Goal: Obtain resource: Obtain resource

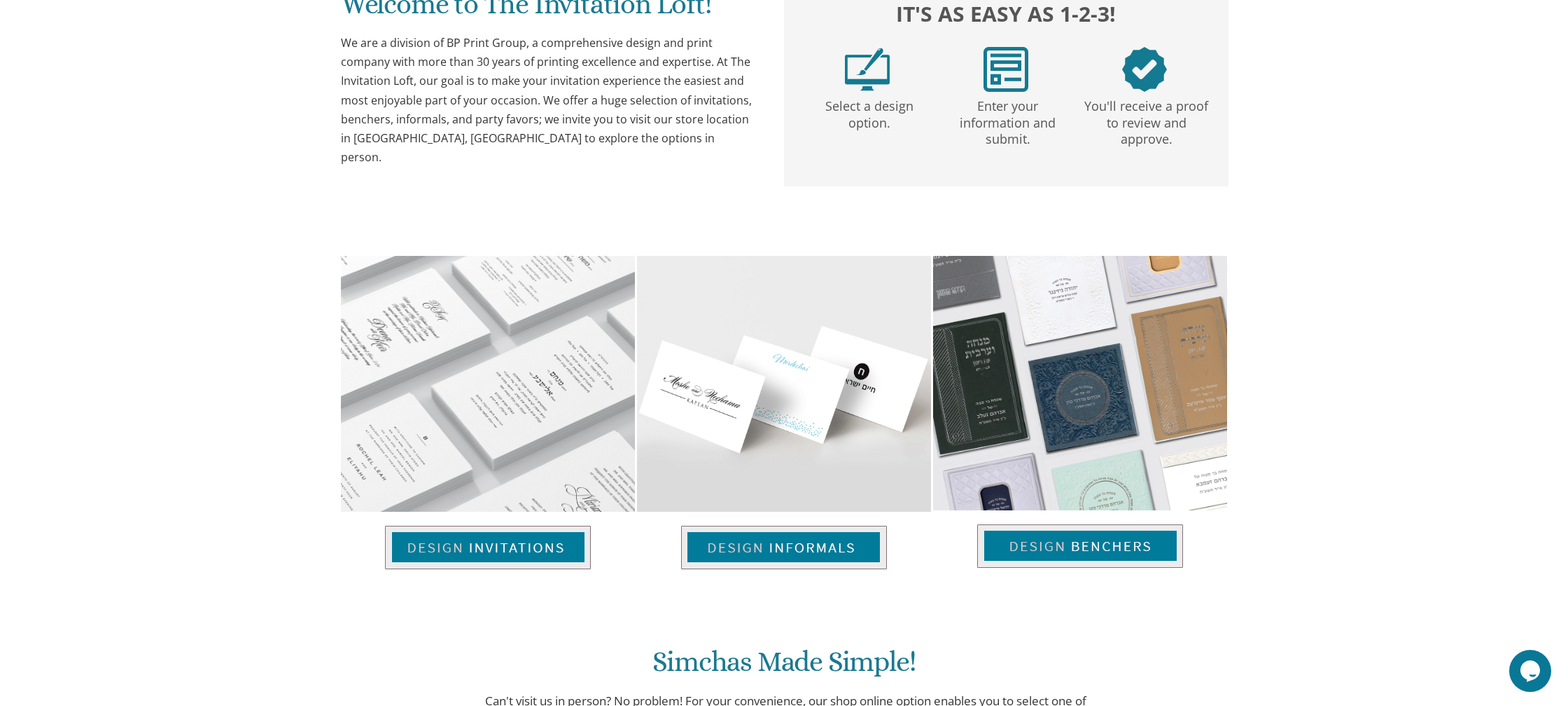
scroll to position [743, 0]
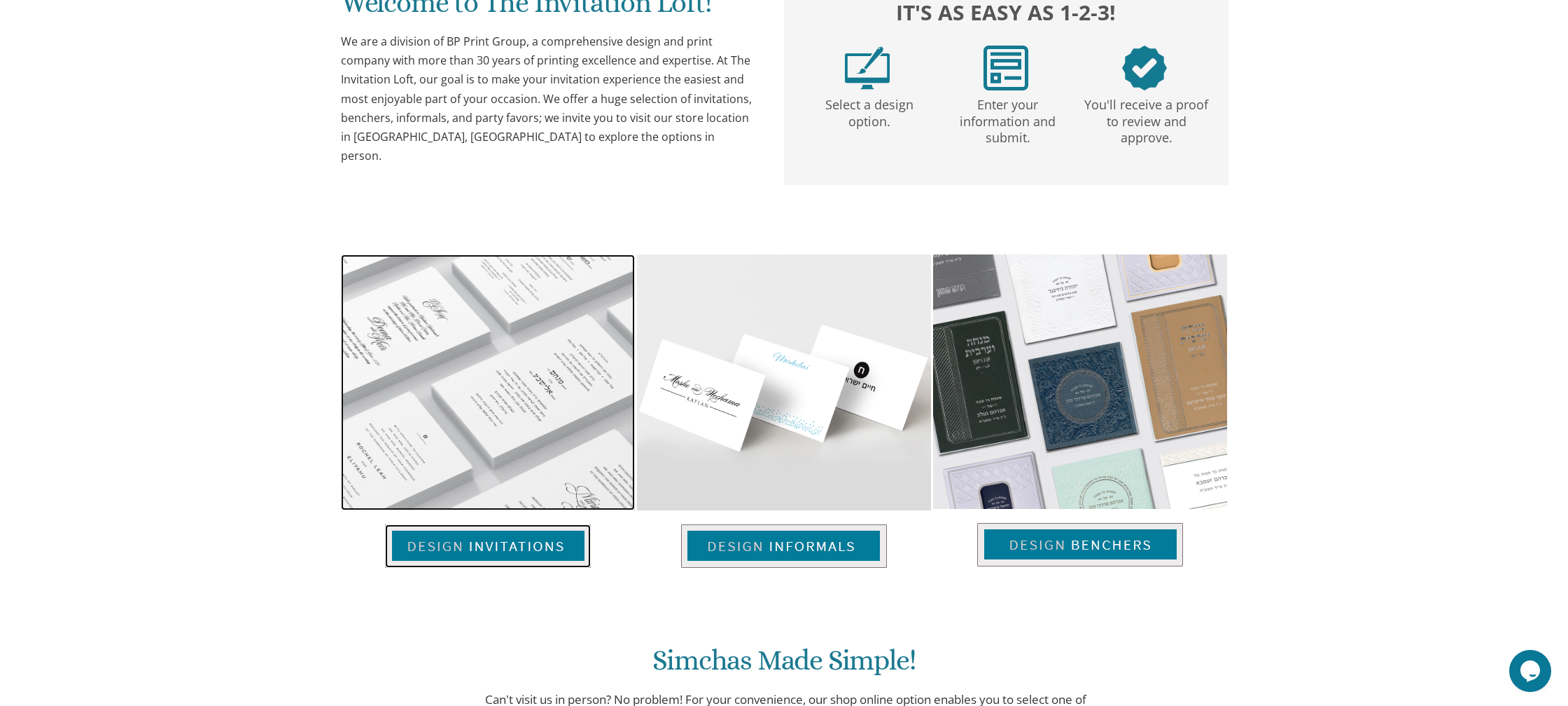
click at [535, 546] on img at bounding box center [488, 545] width 206 height 43
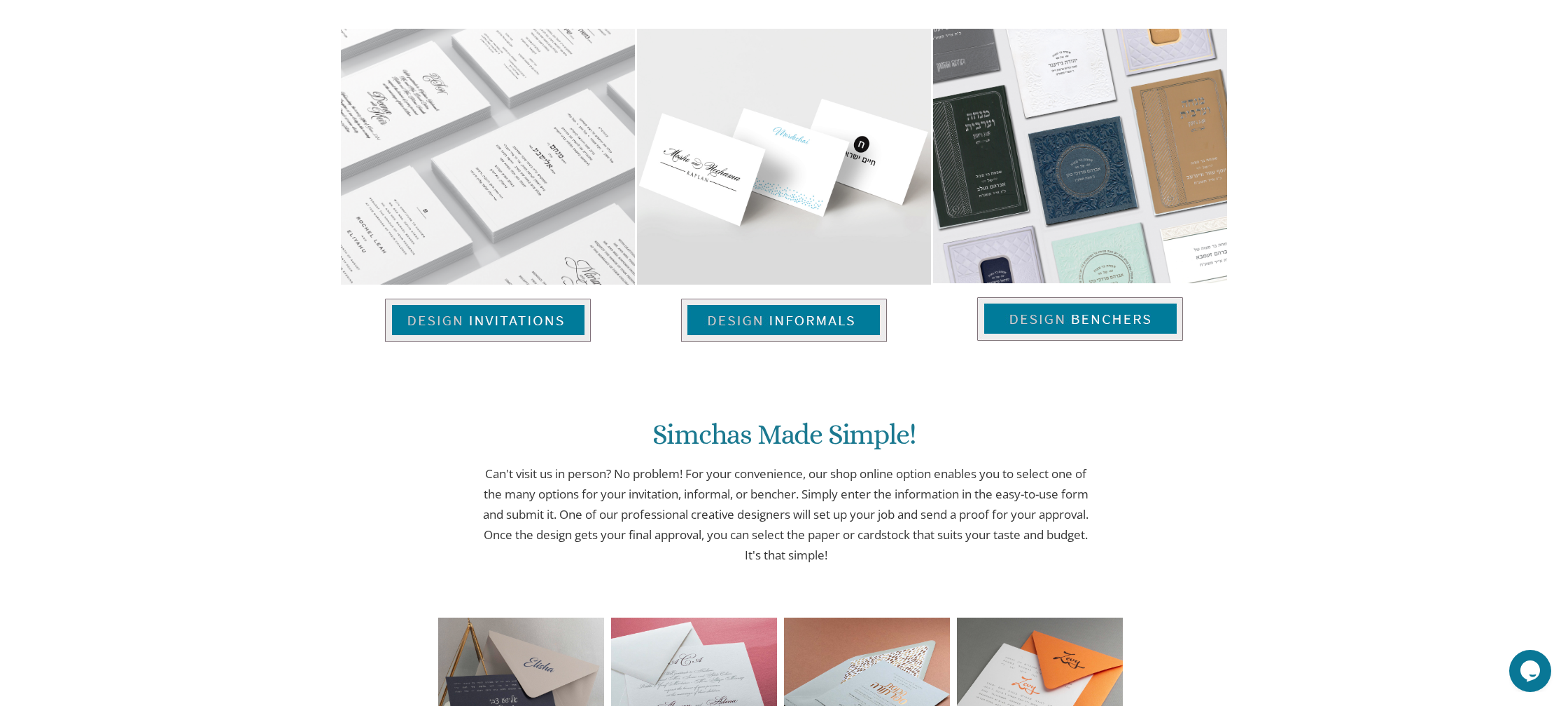
scroll to position [963, 0]
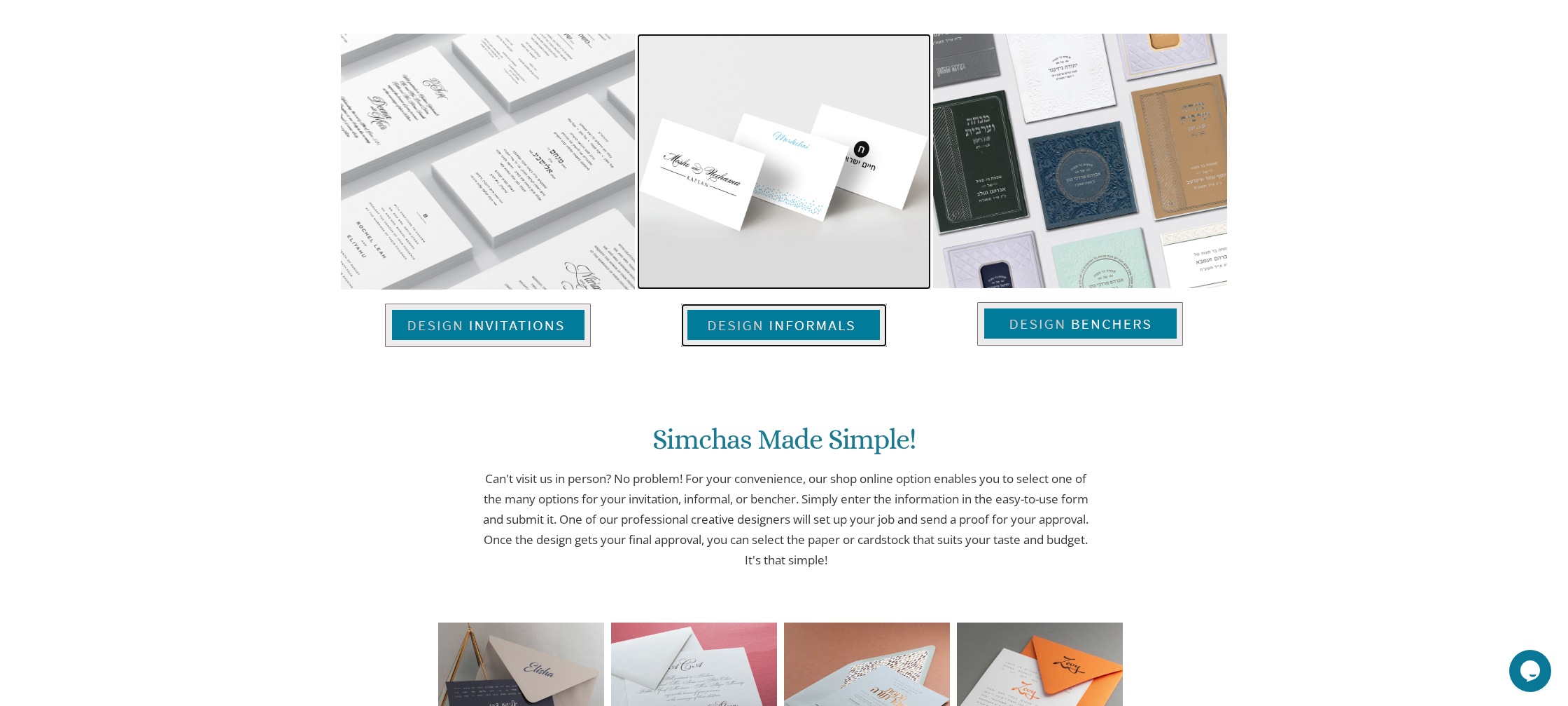
click at [854, 330] on img at bounding box center [784, 325] width 206 height 43
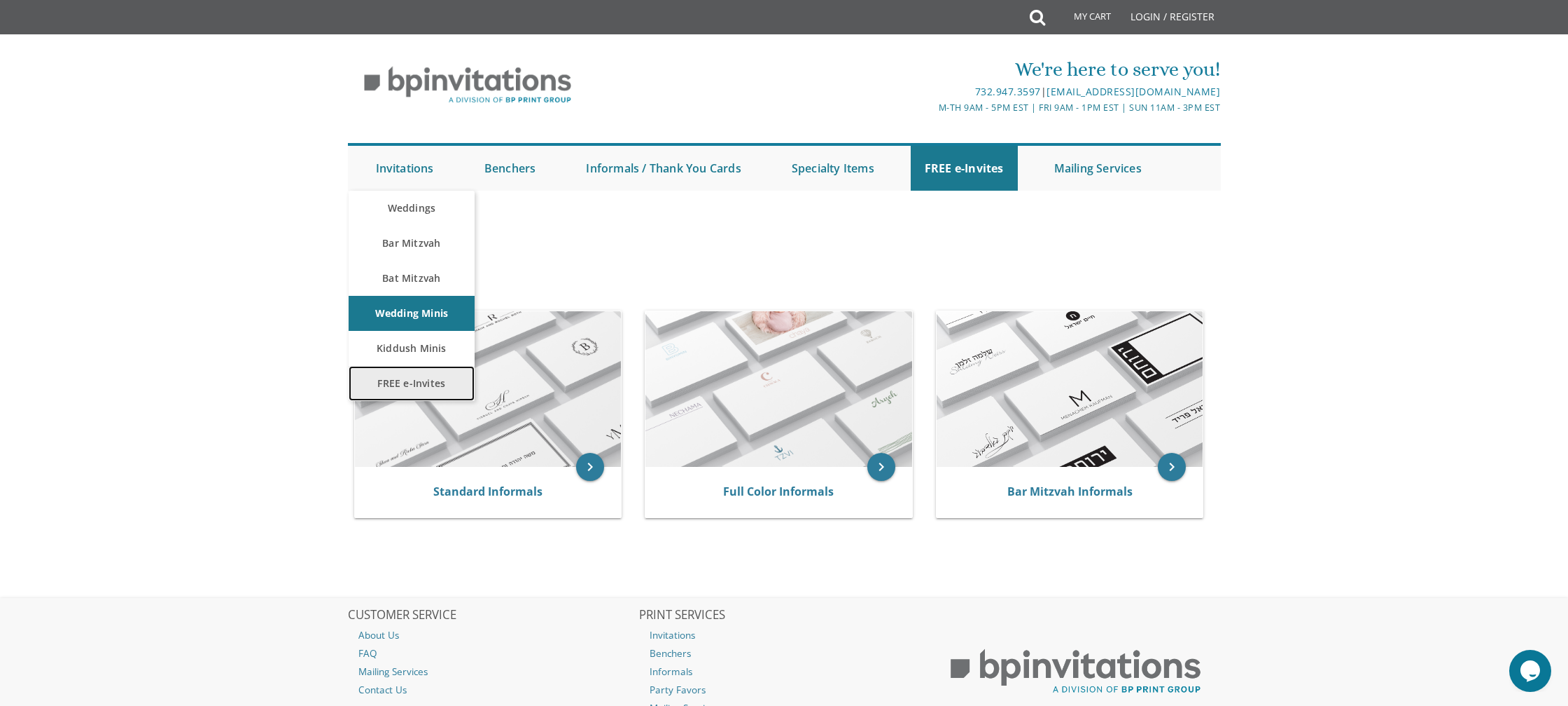
click at [412, 381] on link "FREE e-Invites" at bounding box center [411, 383] width 126 height 35
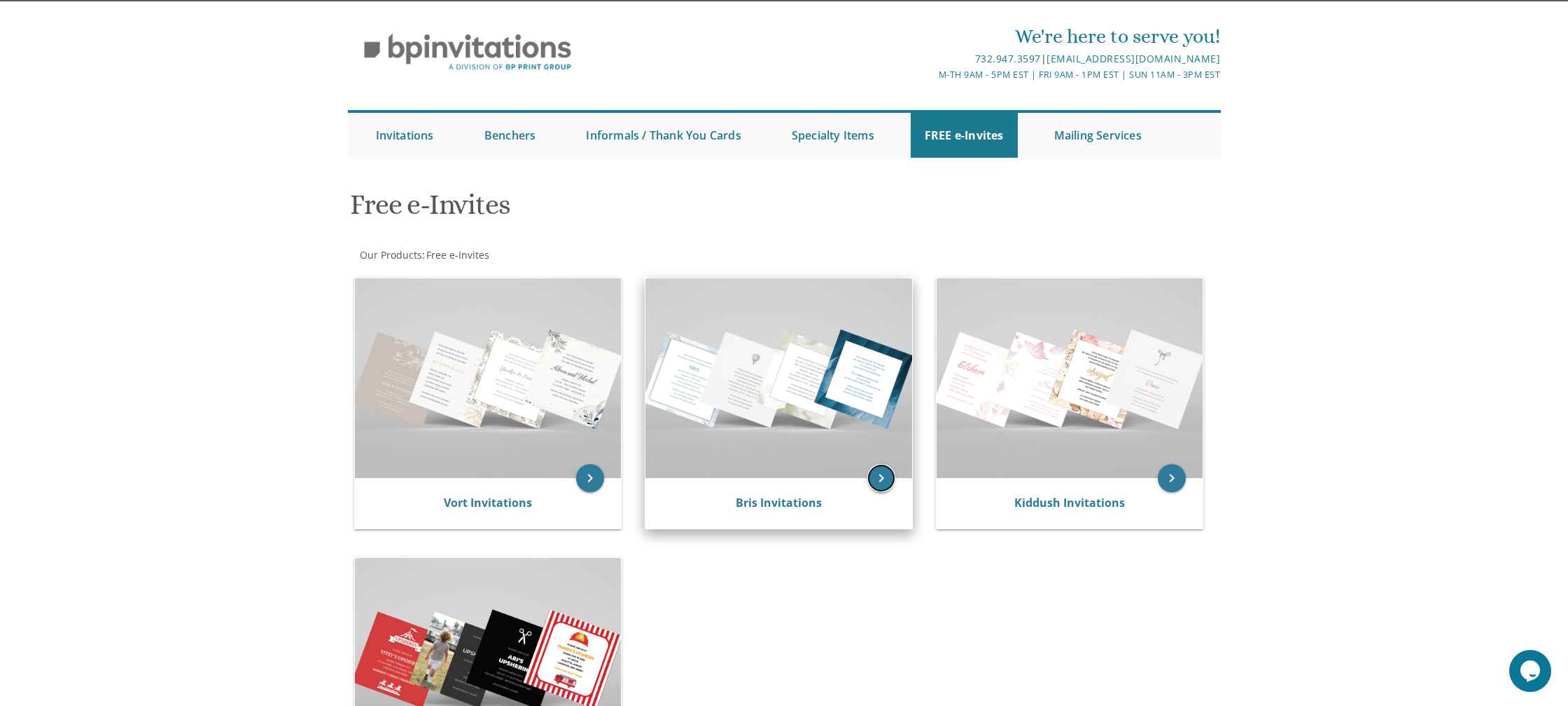
scroll to position [30, 0]
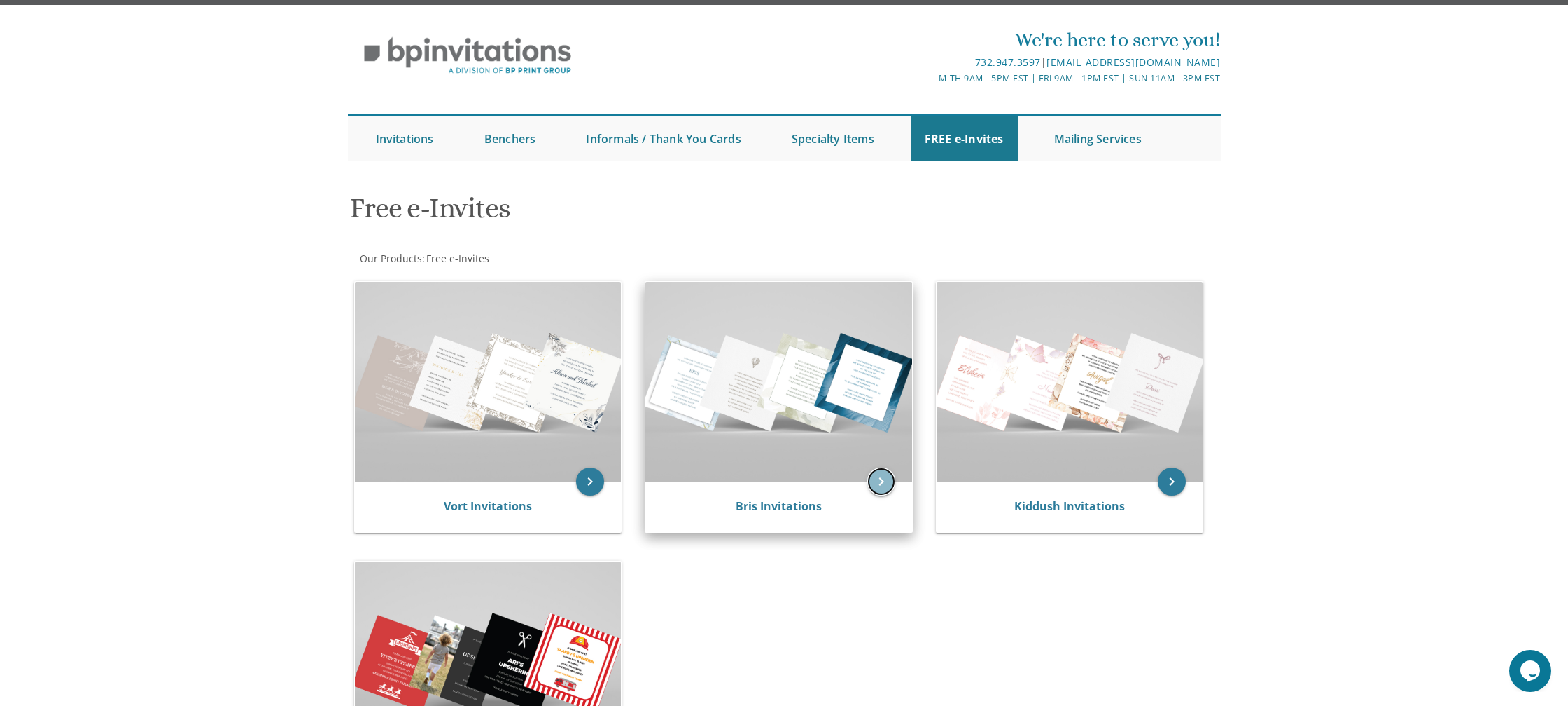
click at [883, 484] on icon "keyboard_arrow_right" at bounding box center [881, 481] width 28 height 28
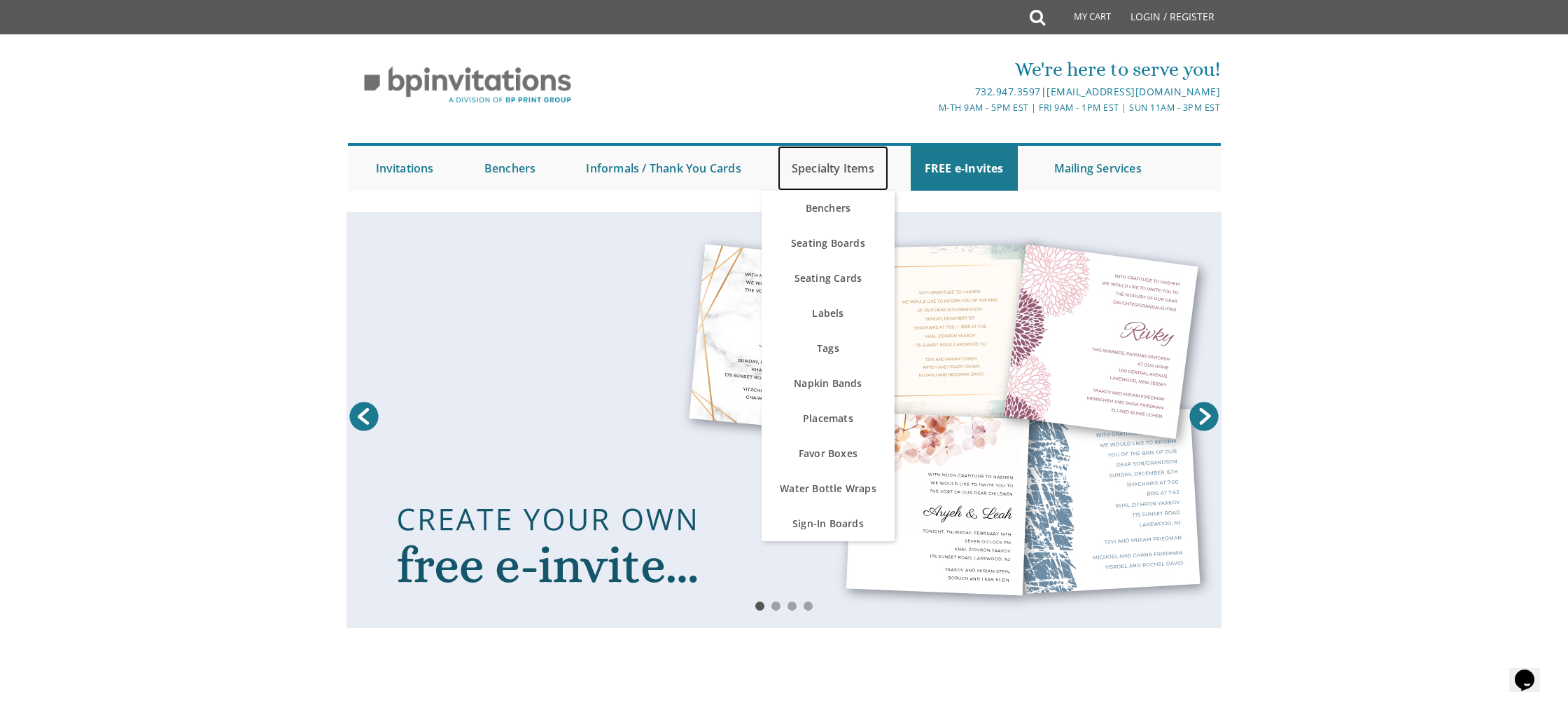
click at [841, 178] on link "Specialty Items" at bounding box center [833, 168] width 111 height 45
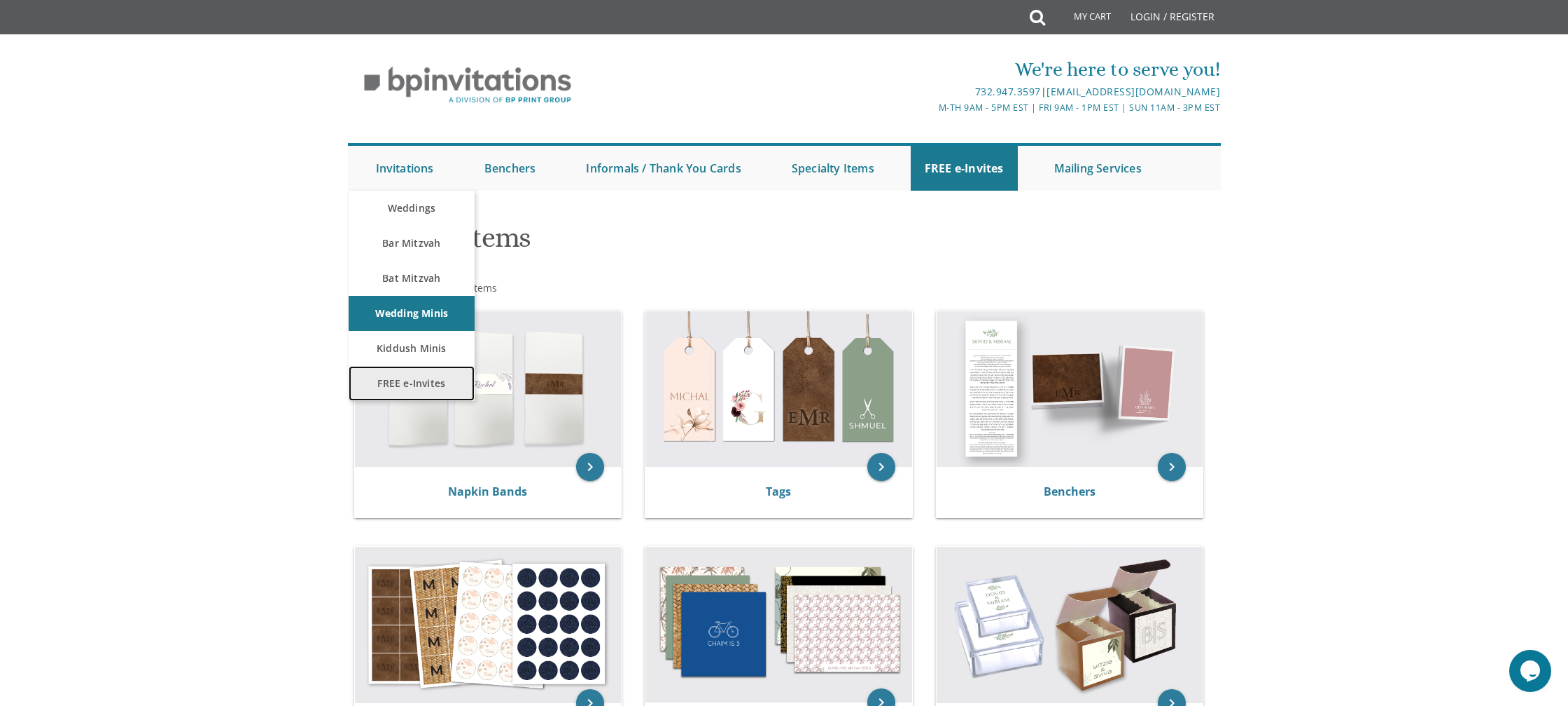
click at [427, 384] on link "FREE e-Invites" at bounding box center [411, 383] width 126 height 35
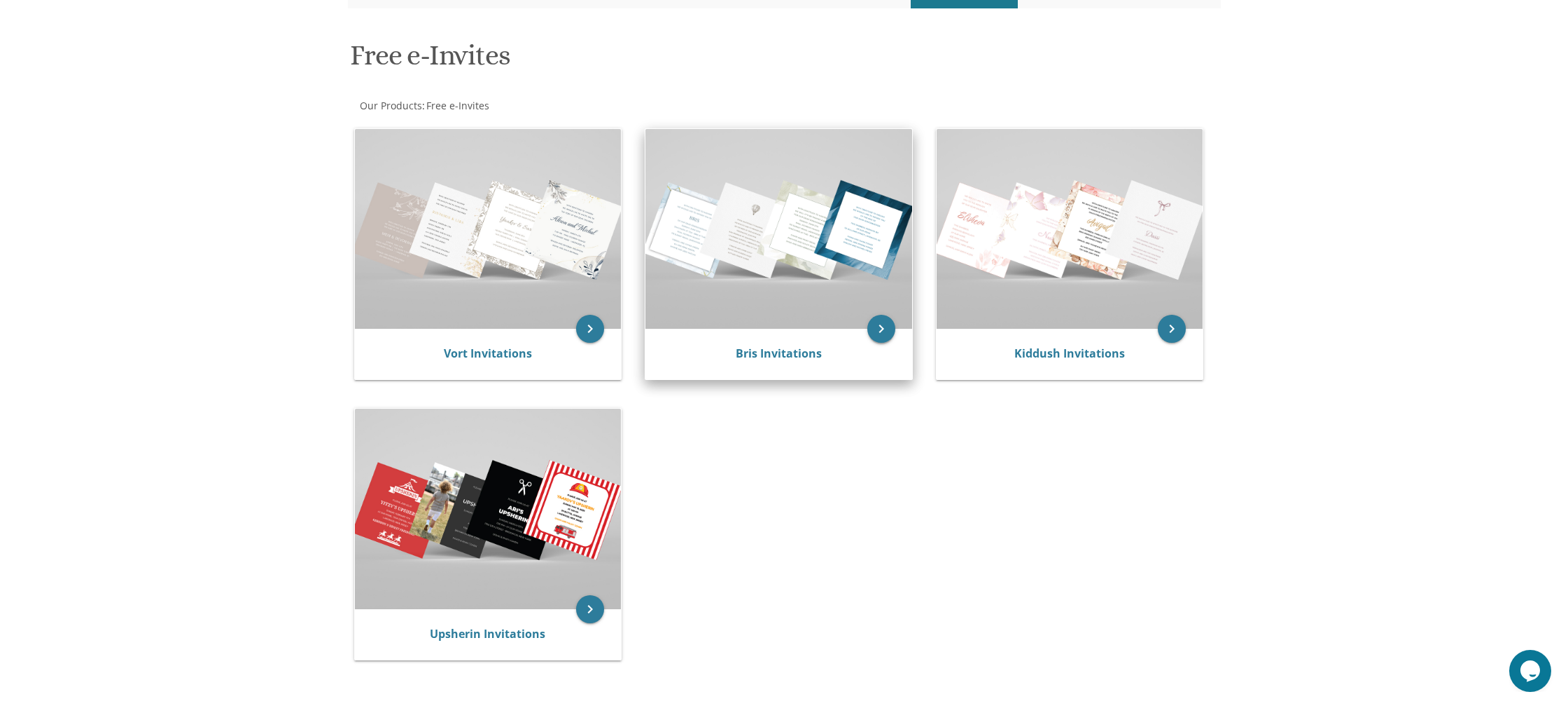
scroll to position [181, 0]
click at [881, 323] on icon "keyboard_arrow_right" at bounding box center [881, 328] width 28 height 28
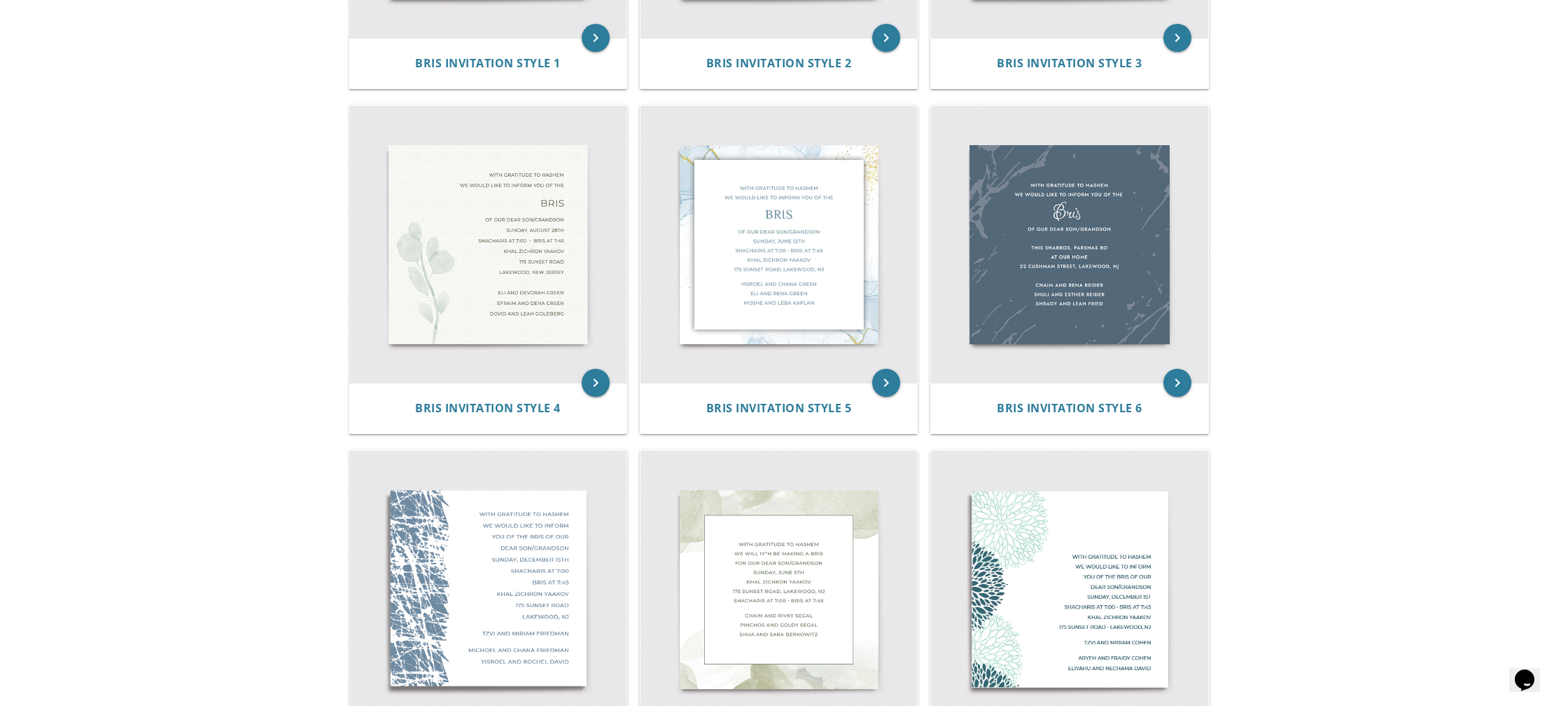
scroll to position [541, 0]
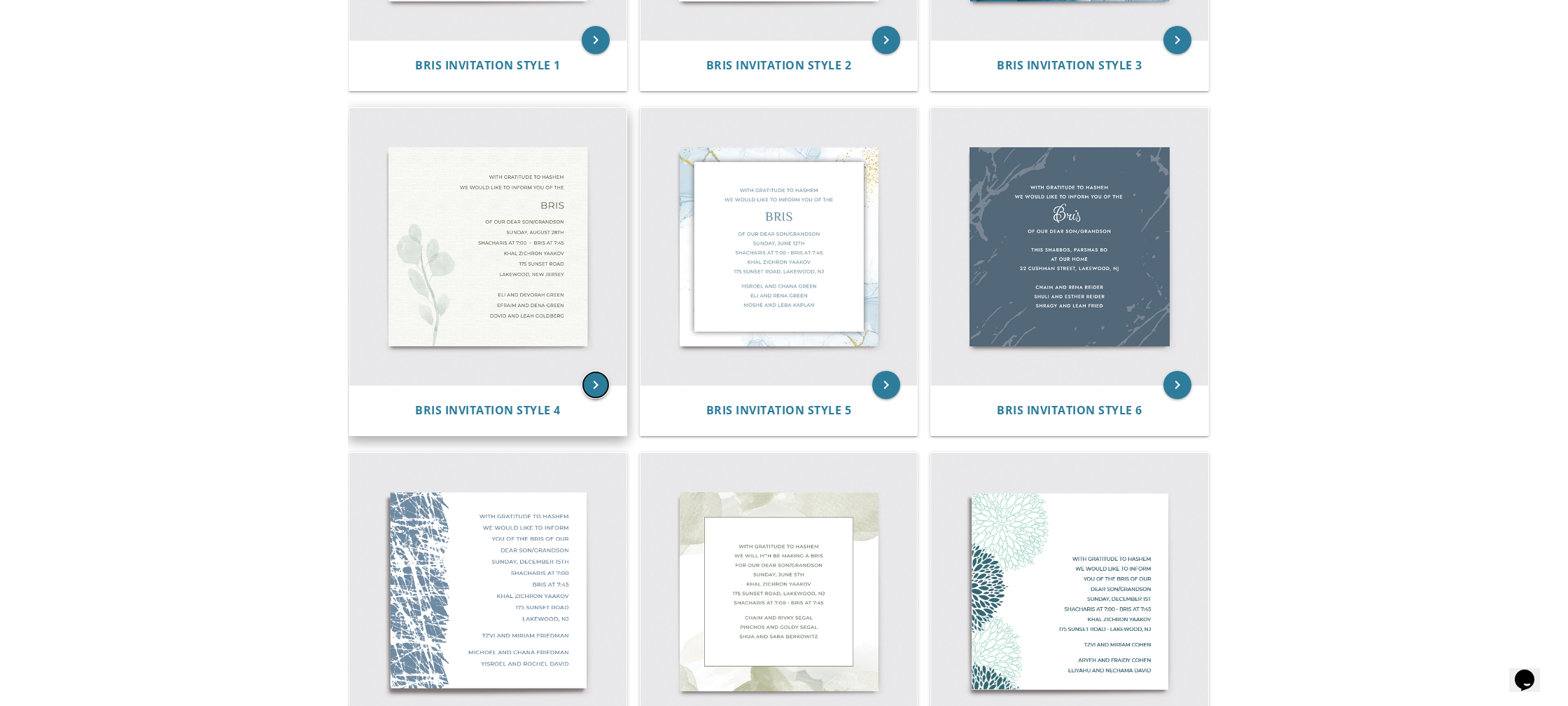
click at [598, 381] on icon "keyboard_arrow_right" at bounding box center [596, 384] width 28 height 28
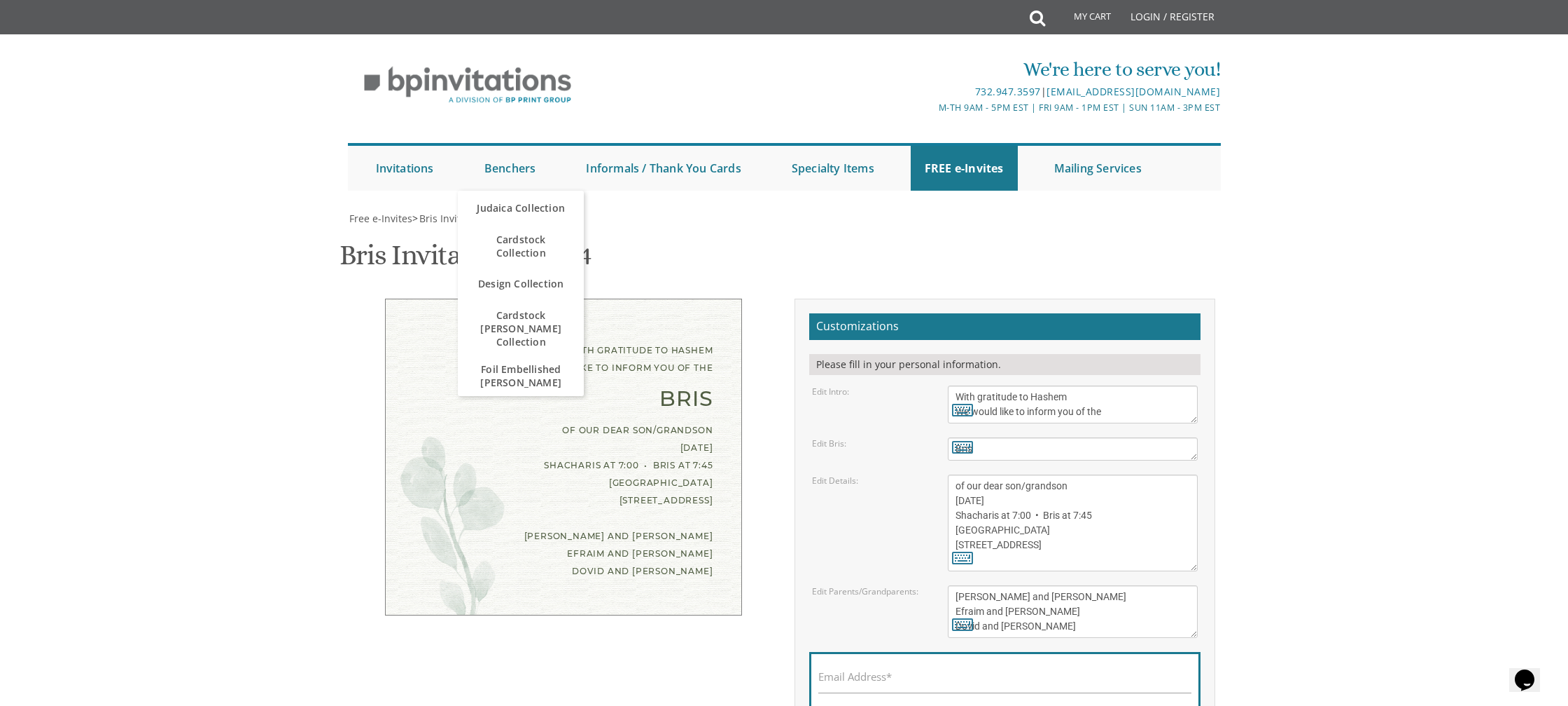
scroll to position [235, 0]
click at [983, 437] on textarea "Bris" at bounding box center [1073, 449] width 250 height 23
type textarea "B"
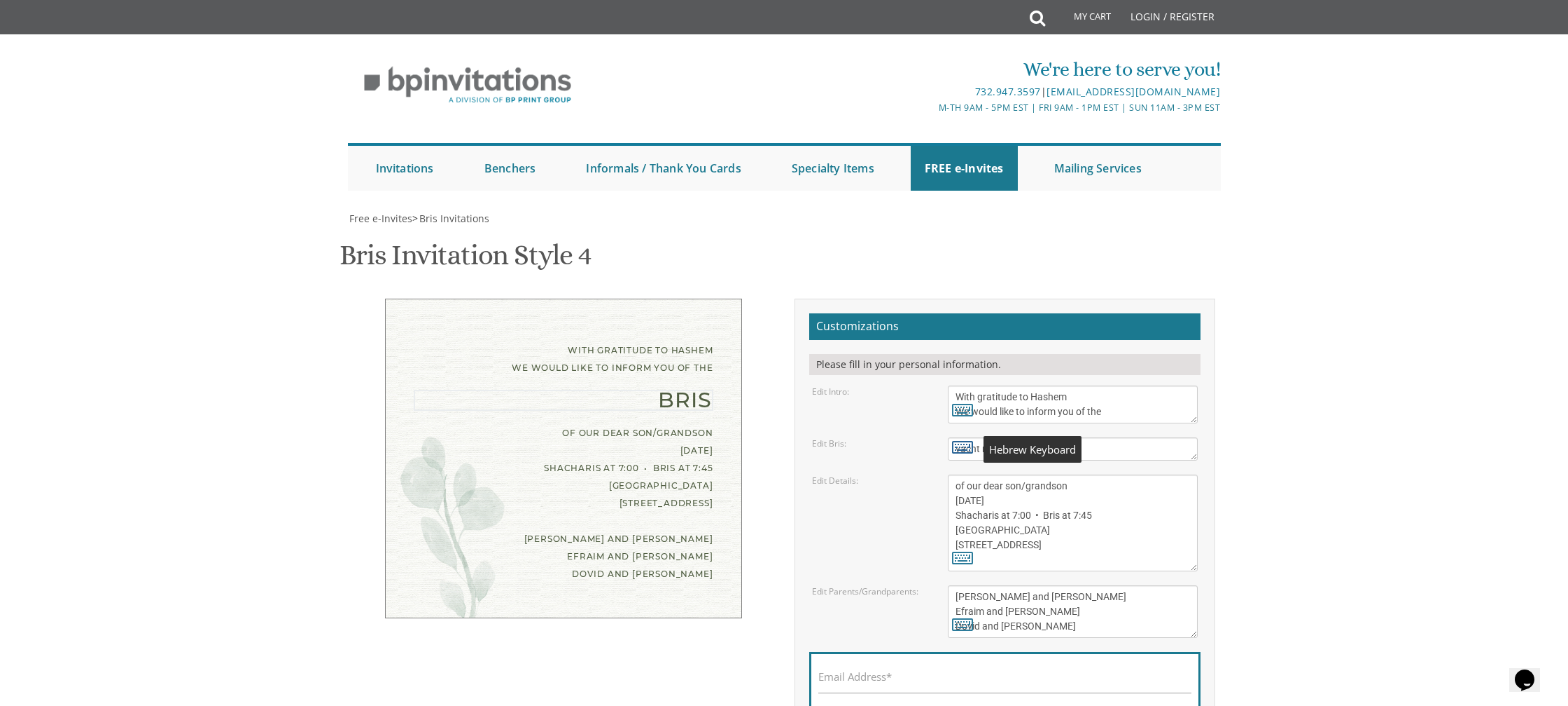
type textarea "vacht nacht"
click at [963, 436] on icon at bounding box center [963, 446] width 21 height 19
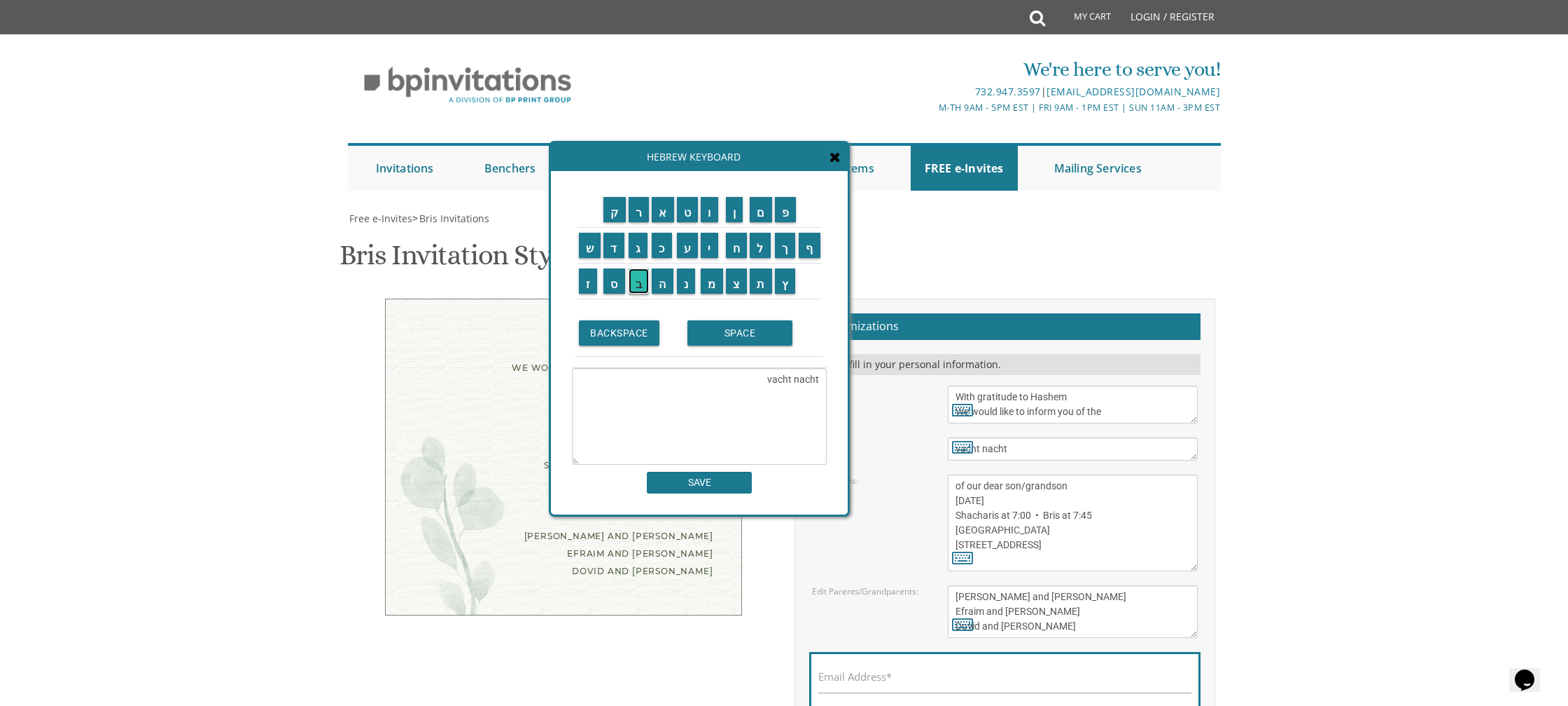
scroll to position [192, 0]
click at [644, 286] on input "ב" at bounding box center [639, 281] width 21 height 25
click at [640, 212] on input "ר" at bounding box center [639, 209] width 21 height 25
click at [707, 252] on input "י" at bounding box center [709, 246] width 17 height 25
click at [764, 289] on input "ת" at bounding box center [760, 281] width 22 height 25
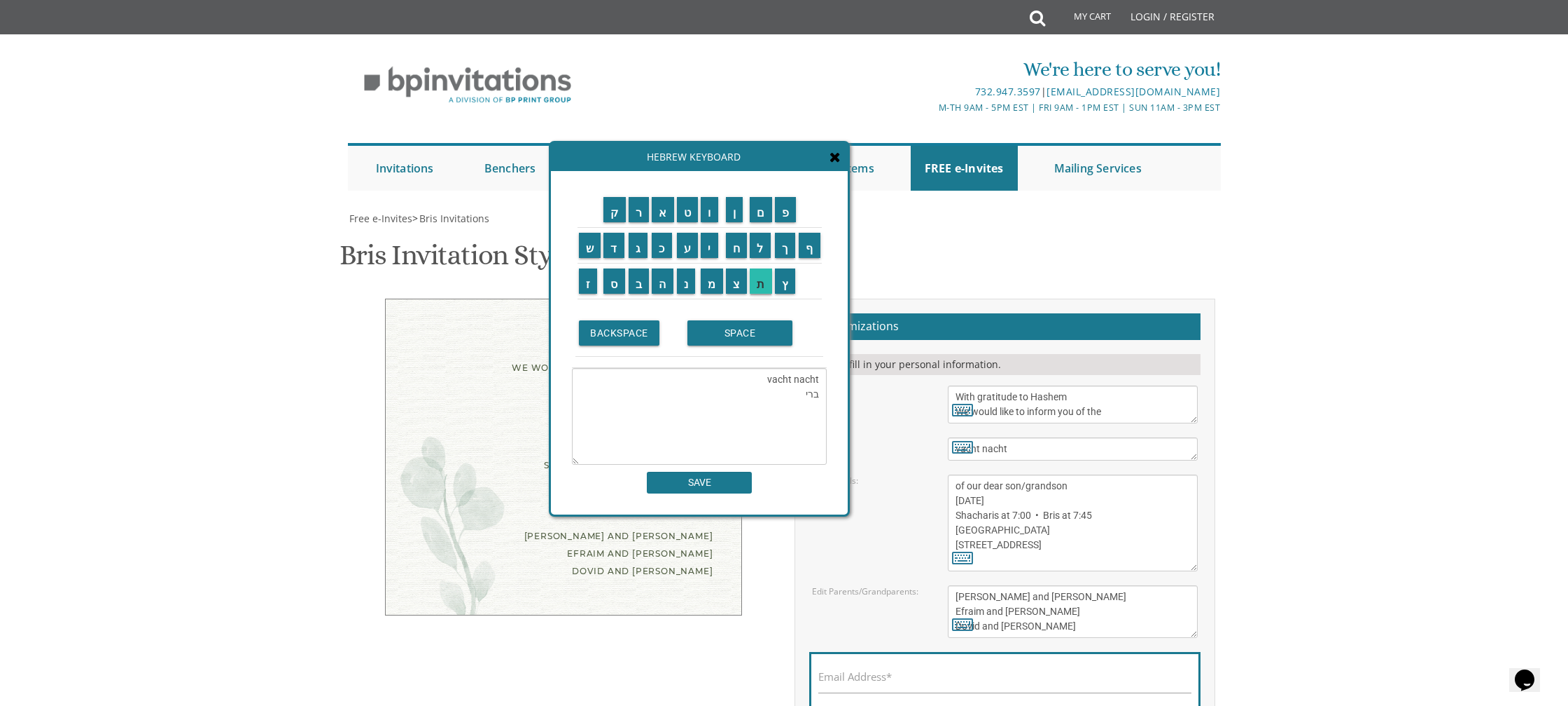
type textarea "vacht nacht ברית"
click at [731, 487] on input "SAVE" at bounding box center [699, 483] width 105 height 22
type textarea "vacht nacht ברית"
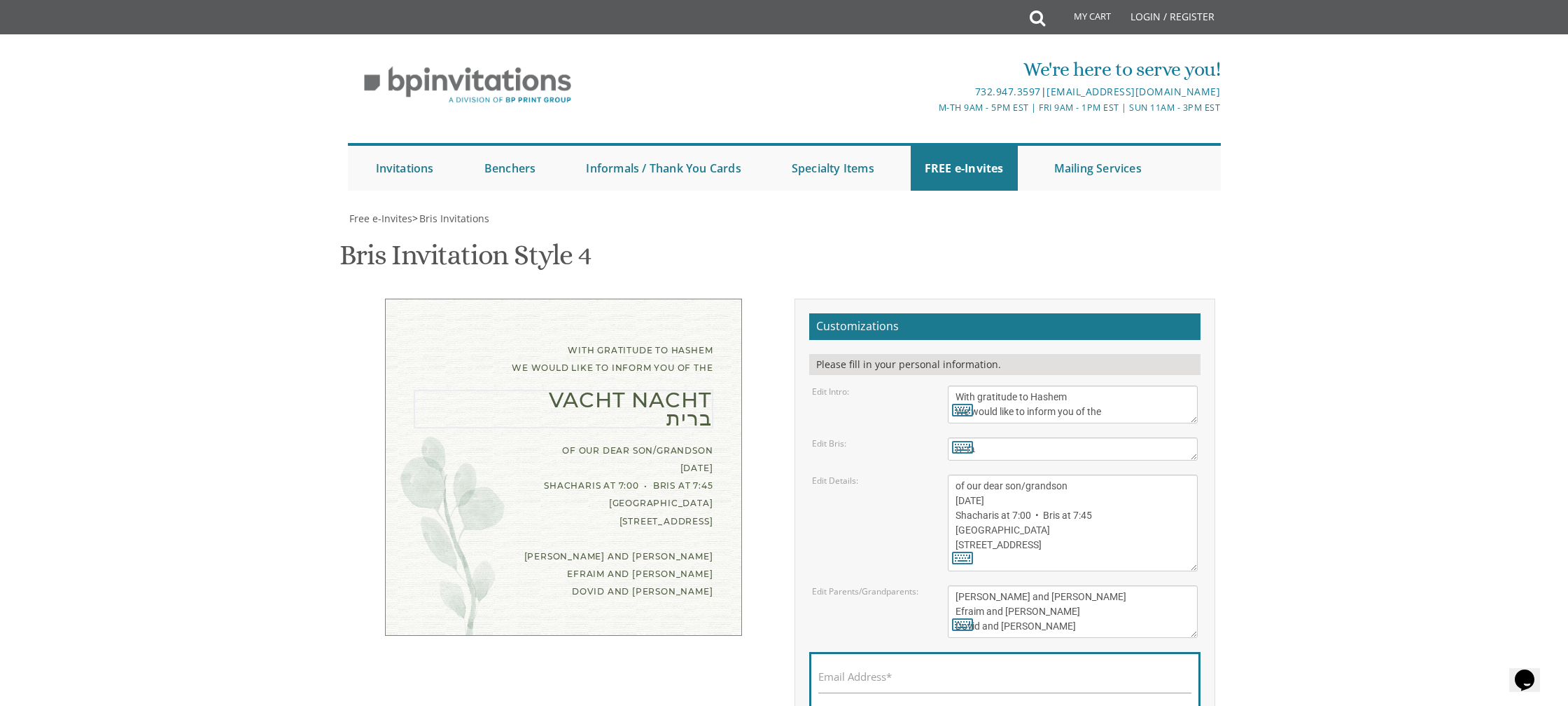
scroll to position [0, 0]
